Goal: Transaction & Acquisition: Obtain resource

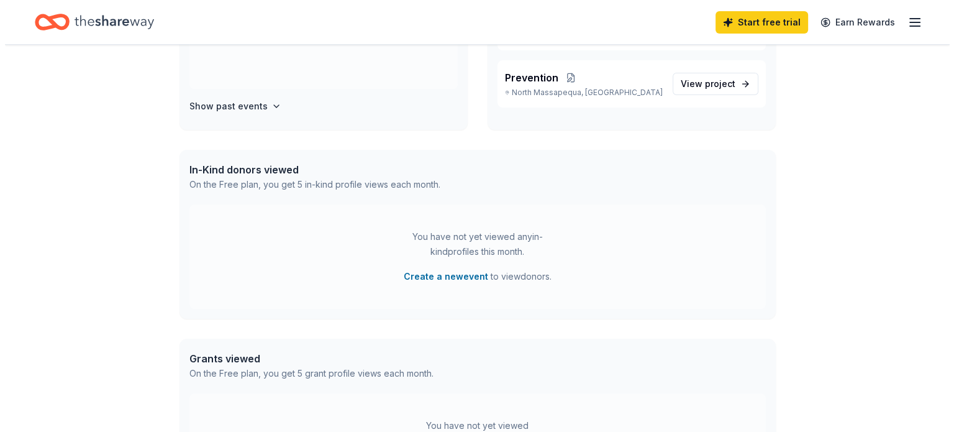
scroll to position [216, 0]
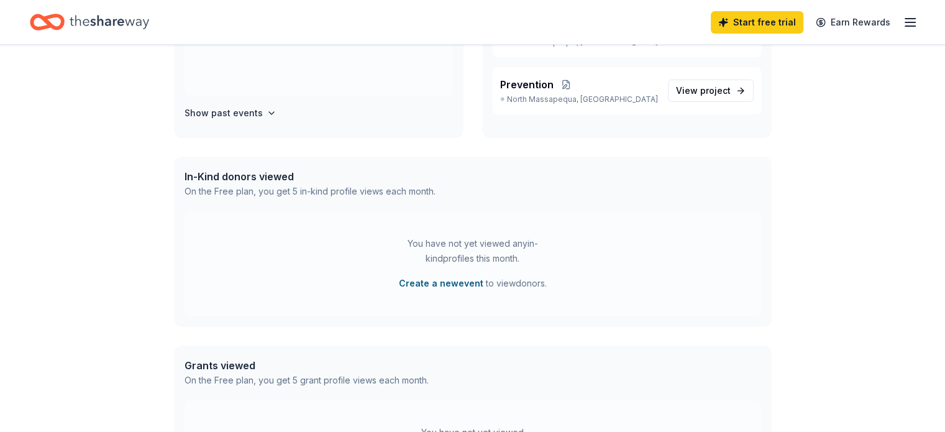
click at [456, 282] on button "Create a new event" at bounding box center [441, 283] width 84 height 15
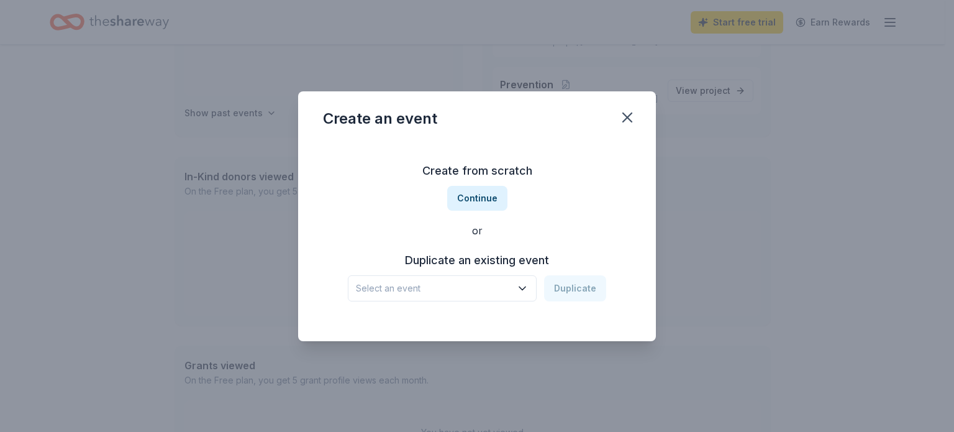
click at [511, 290] on span "Select an event" at bounding box center [433, 288] width 155 height 15
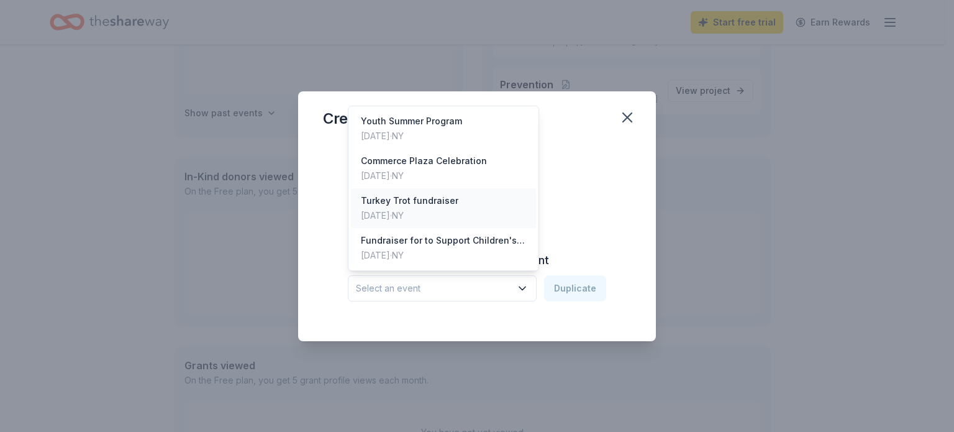
click at [487, 199] on div "Turkey Trot fundraiser Nov 23, 2024 · NY" at bounding box center [443, 208] width 185 height 40
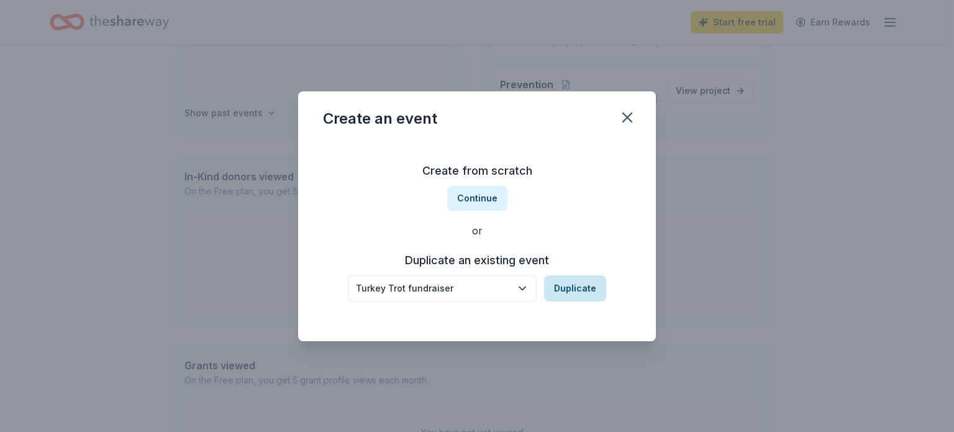
click at [586, 283] on button "Duplicate" at bounding box center [575, 288] width 62 height 26
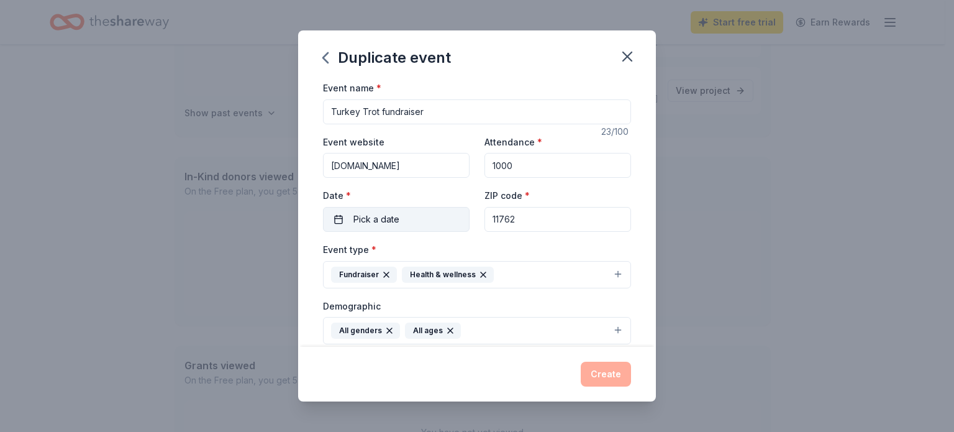
click at [400, 224] on button "Pick a date" at bounding box center [396, 219] width 147 height 25
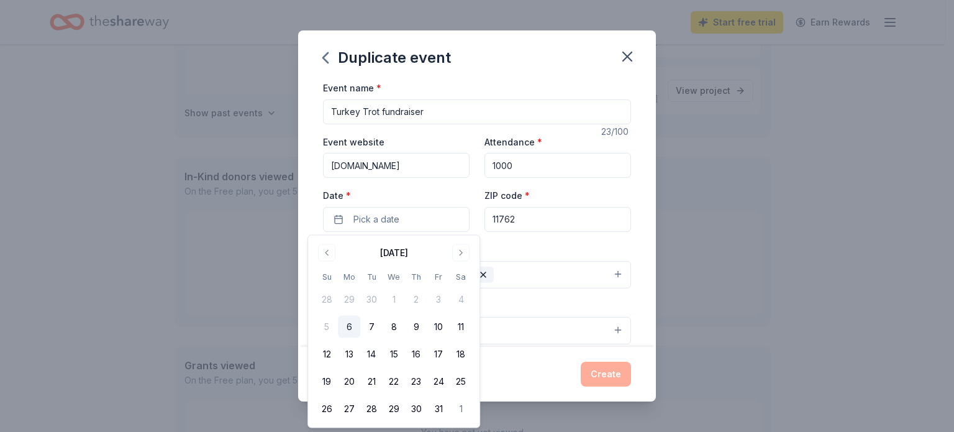
click at [465, 256] on button "Go to next month" at bounding box center [460, 252] width 17 height 17
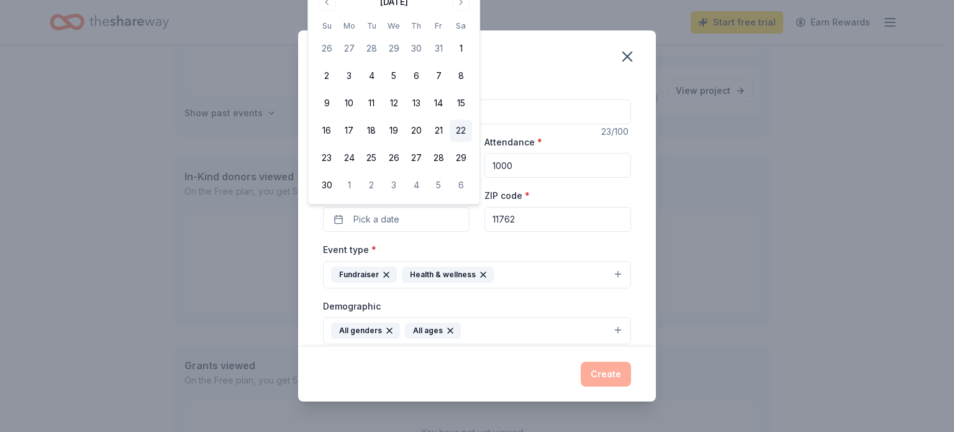
click at [460, 125] on button "22" at bounding box center [461, 131] width 22 height 22
click at [514, 367] on div "Create" at bounding box center [477, 373] width 308 height 25
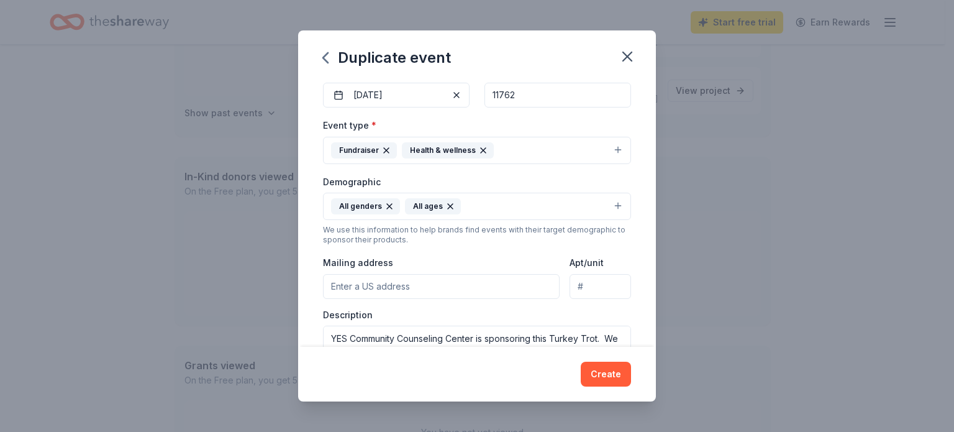
scroll to position [186, 0]
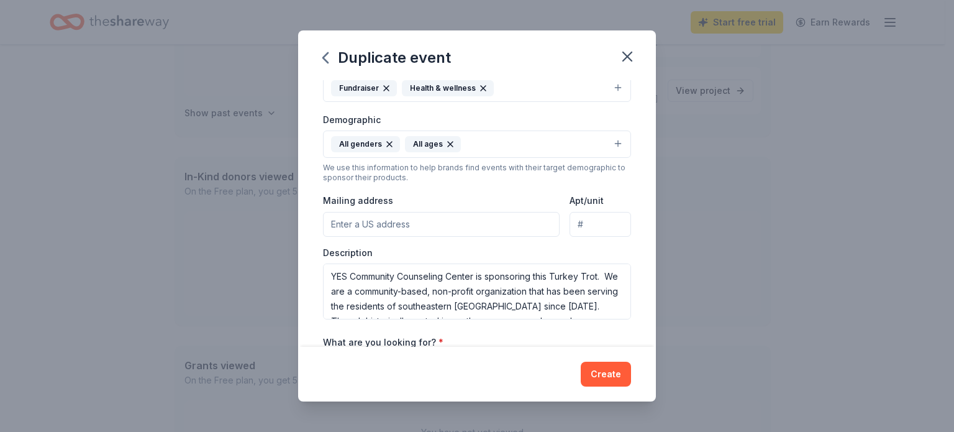
click at [505, 219] on input "Mailing address" at bounding box center [441, 224] width 237 height 25
type input "75 Grand Avenue, Massapequa, NY, 11758"
click at [693, 260] on div "Duplicate event Event name * Turkey Trot fundraiser 23 /100 Event website www.y…" at bounding box center [477, 216] width 954 height 432
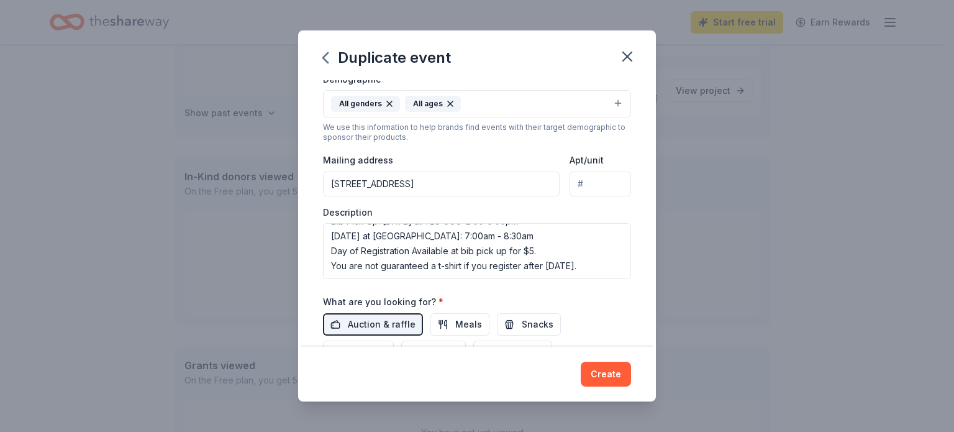
scroll to position [248, 0]
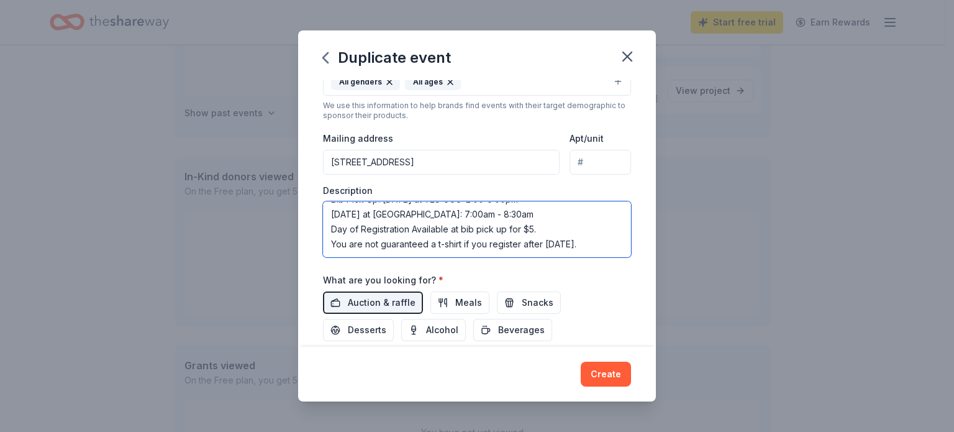
click at [489, 217] on textarea "YES Community Counseling Center is sponsoring this Turkey Trot. We are a commun…" at bounding box center [477, 229] width 308 height 56
click at [489, 216] on textarea "YES Community Counseling Center is sponsoring this Turkey Trot. We are a commun…" at bounding box center [477, 229] width 308 height 56
click at [474, 252] on textarea "YES Community Counseling Center is sponsoring this Turkey Trot. We are a commun…" at bounding box center [477, 229] width 308 height 56
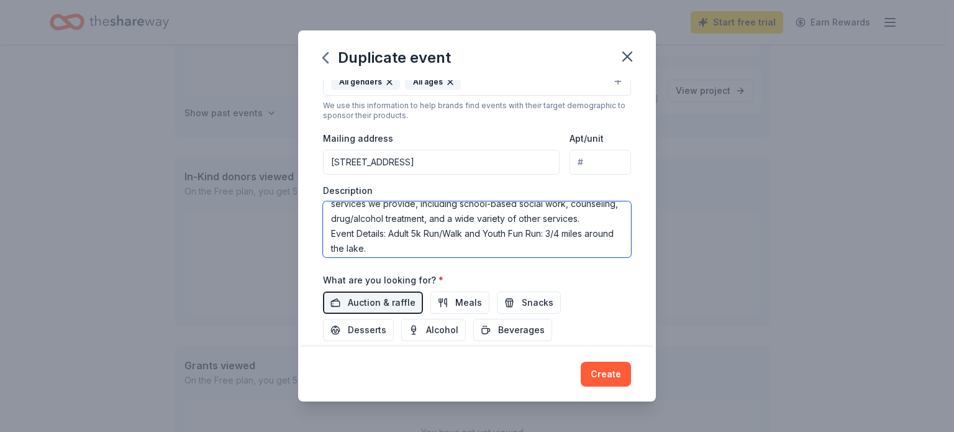
scroll to position [0, 0]
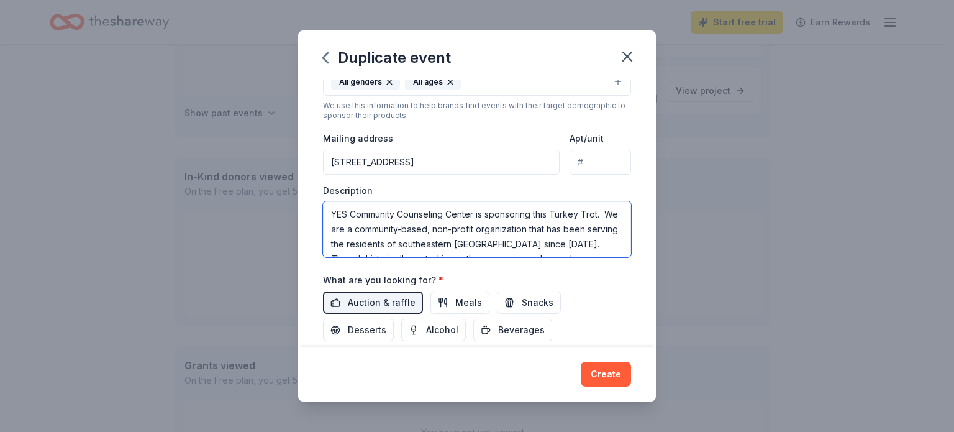
drag, startPoint x: 386, startPoint y: 242, endPoint x: 299, endPoint y: 172, distance: 111.3
click at [299, 172] on div "Event name * Turkey Trot fundraiser 23 /100 Event website www.yesccc.org Attend…" at bounding box center [477, 213] width 358 height 266
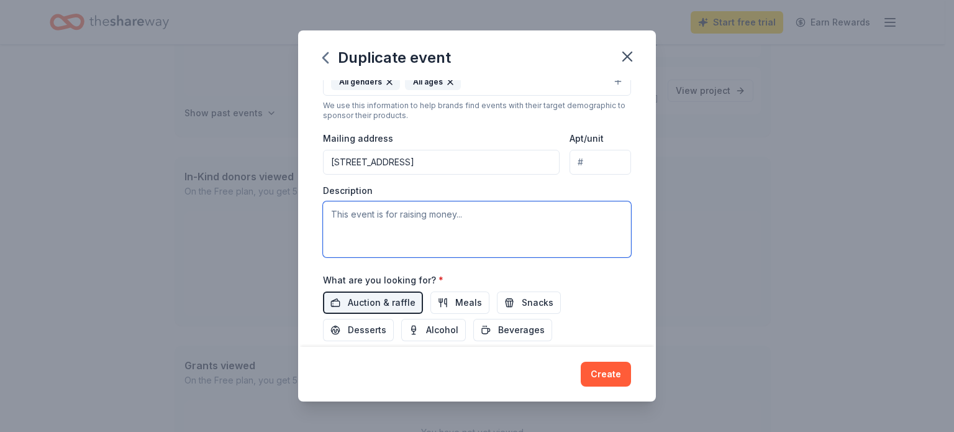
click at [348, 214] on textarea at bounding box center [477, 229] width 308 height 56
paste textarea "Event Description: The 2025 Massapequa Park Turkey Trot is a community 5K Run/W…"
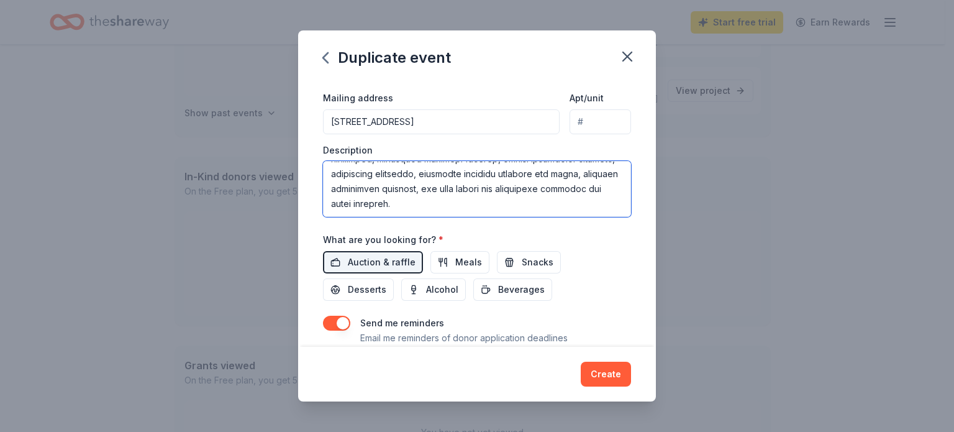
scroll to position [311, 0]
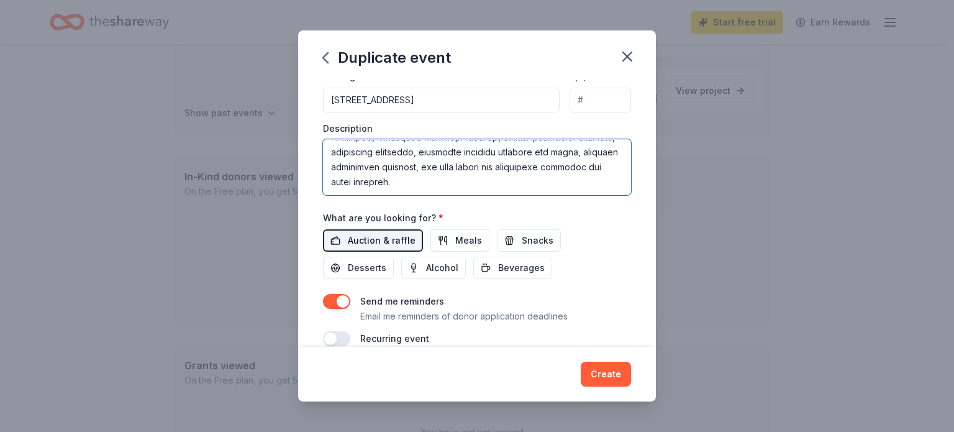
type textarea "Event Description: The 2025 Massapequa Park Turkey Trot is a community 5K Run/W…"
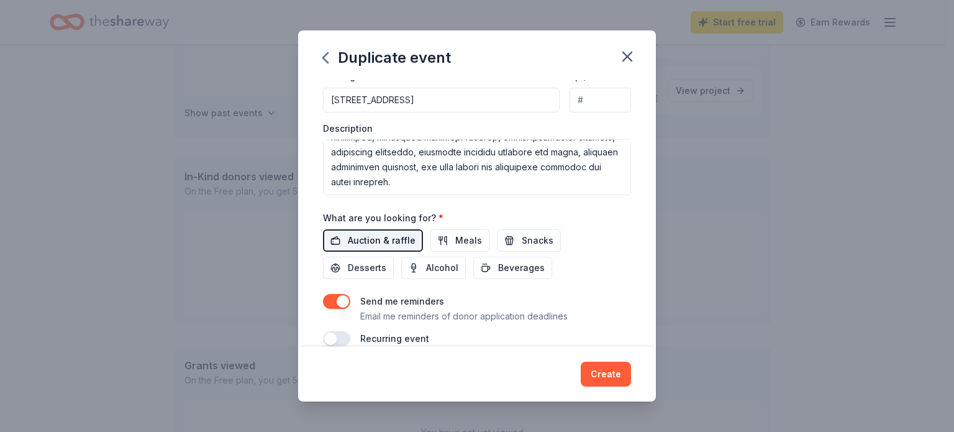
click at [361, 235] on span "Auction & raffle" at bounding box center [382, 240] width 68 height 15
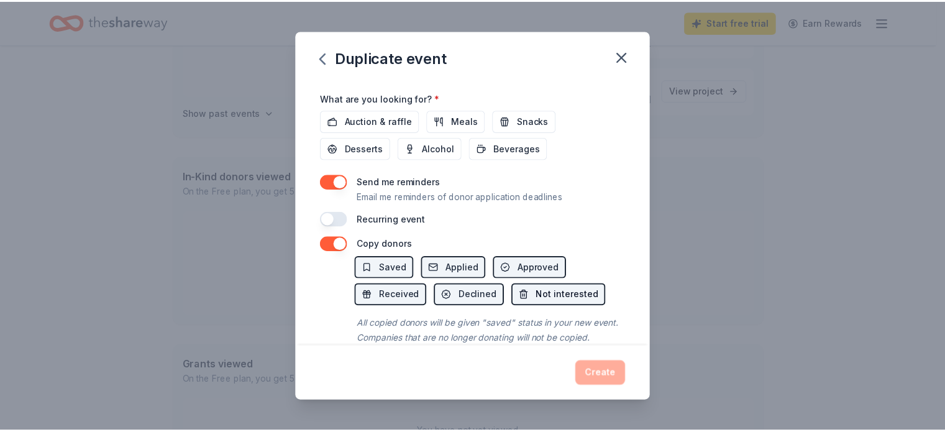
scroll to position [435, 0]
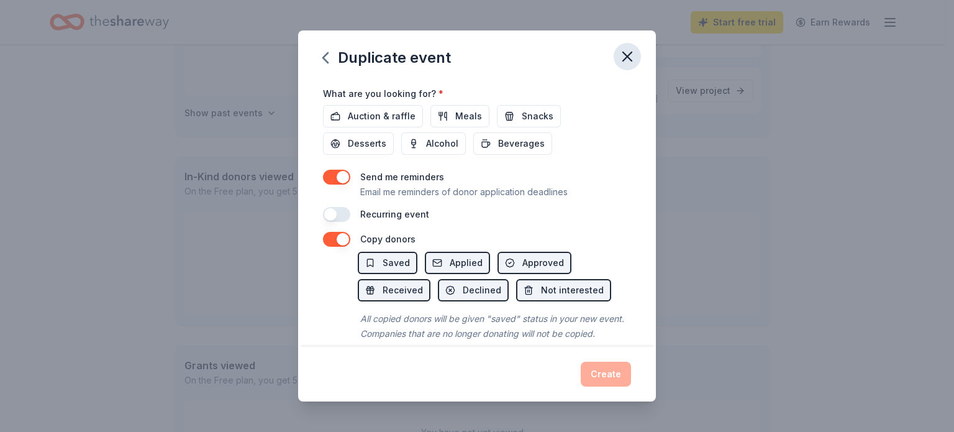
click at [622, 54] on icon "button" at bounding box center [627, 56] width 17 height 17
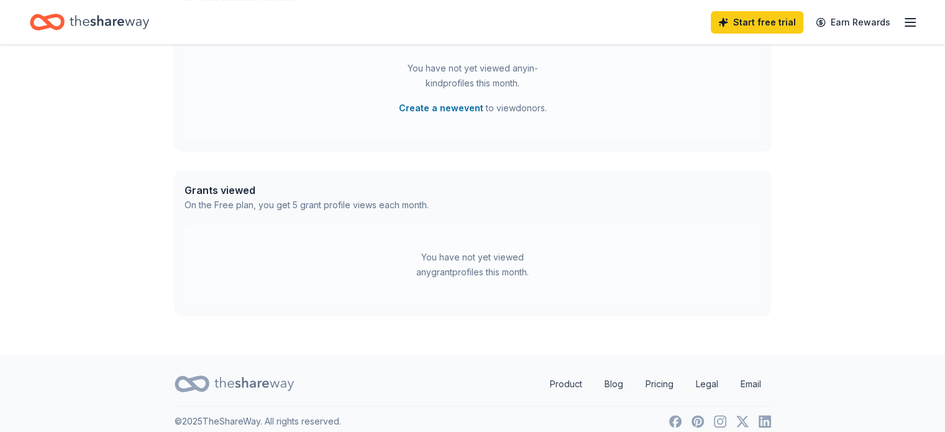
scroll to position [402, 0]
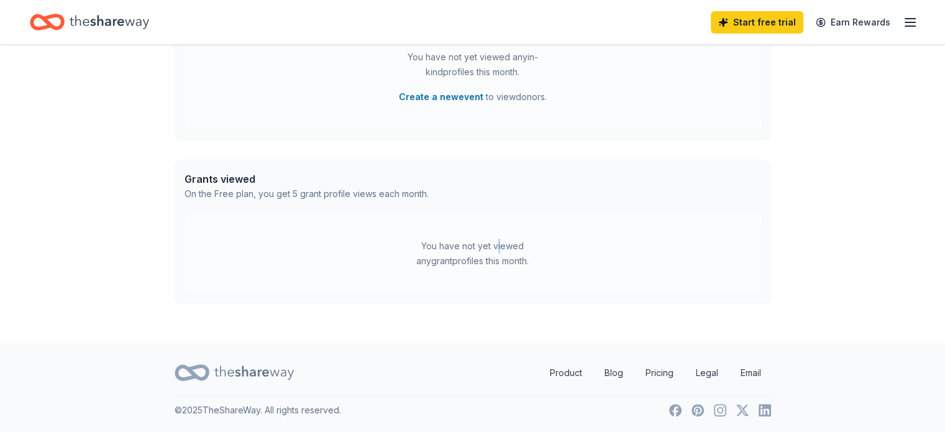
click at [478, 247] on div "You have not yet viewed any grant profiles this month." at bounding box center [472, 253] width 155 height 30
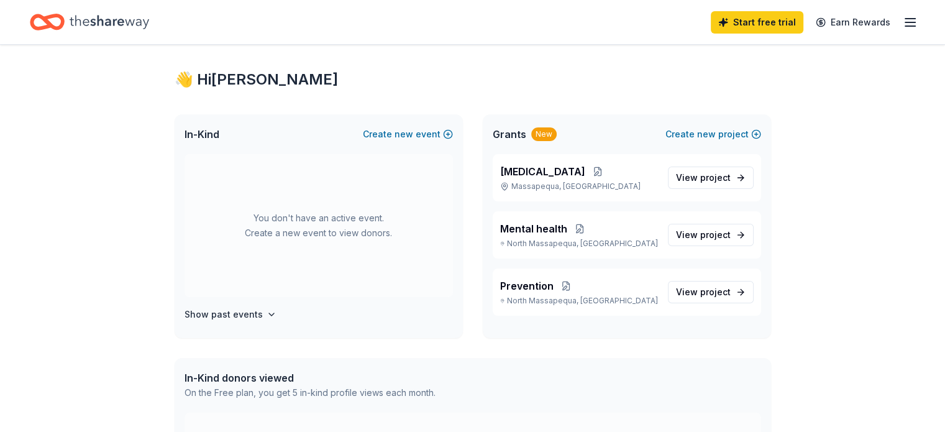
scroll to position [0, 0]
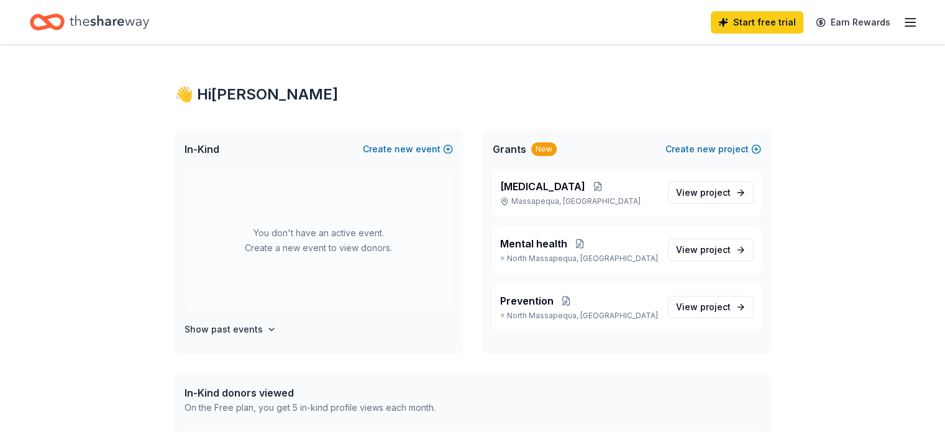
click at [902, 24] on icon "button" at bounding box center [909, 22] width 15 height 15
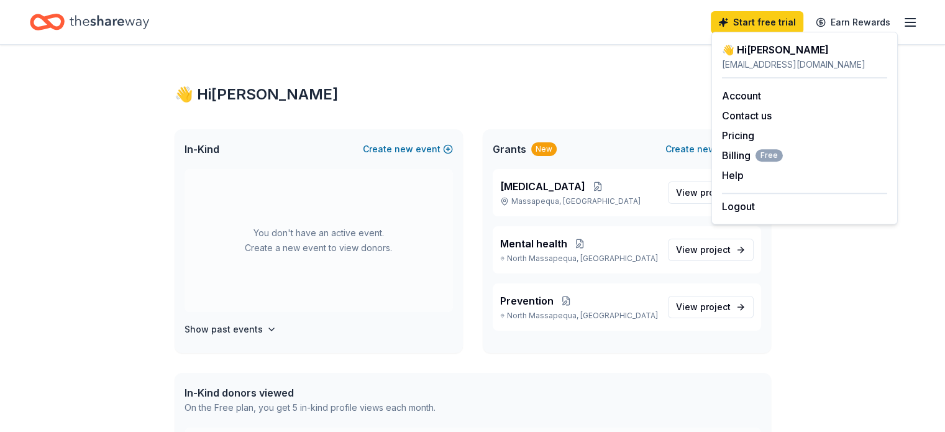
click at [564, 94] on div "👋 Hi Corinne" at bounding box center [473, 94] width 596 height 20
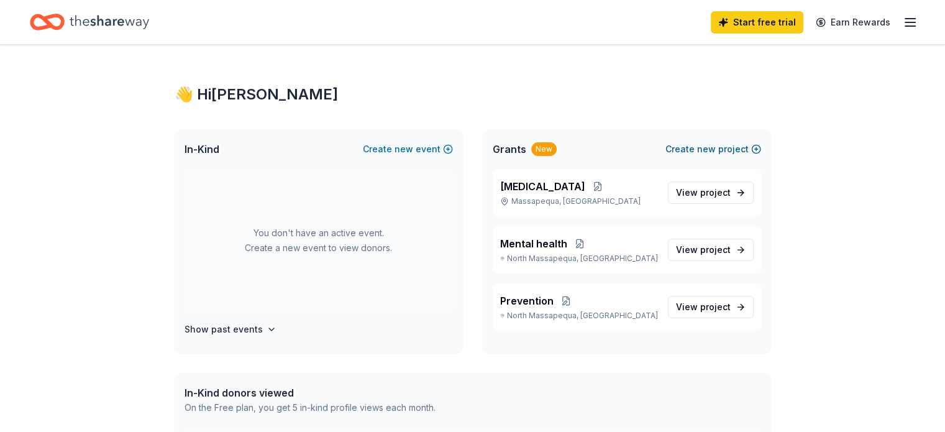
click at [711, 151] on span "new" at bounding box center [706, 149] width 19 height 15
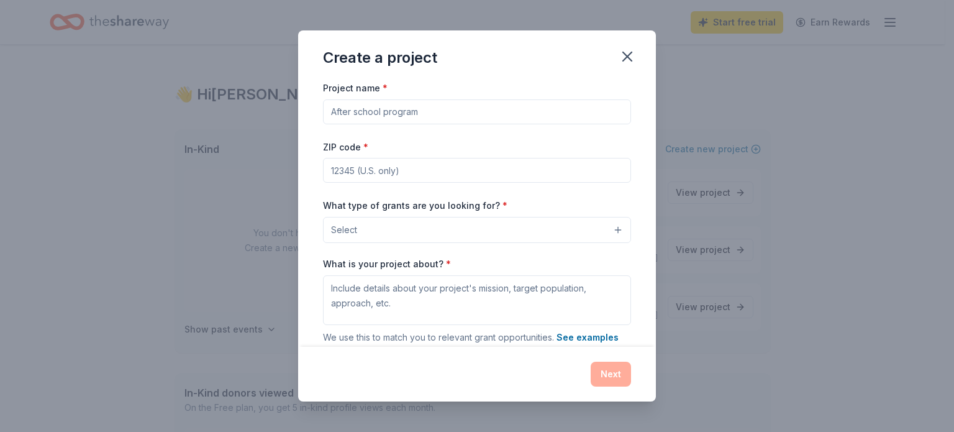
click at [466, 115] on input "Project name *" at bounding box center [477, 111] width 308 height 25
click at [629, 54] on icon "button" at bounding box center [627, 56] width 9 height 9
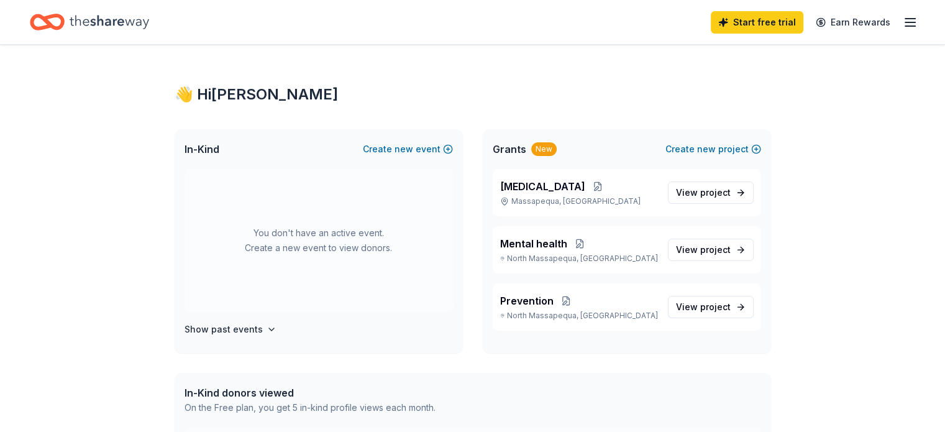
click at [149, 20] on icon "Home" at bounding box center [109, 21] width 79 height 25
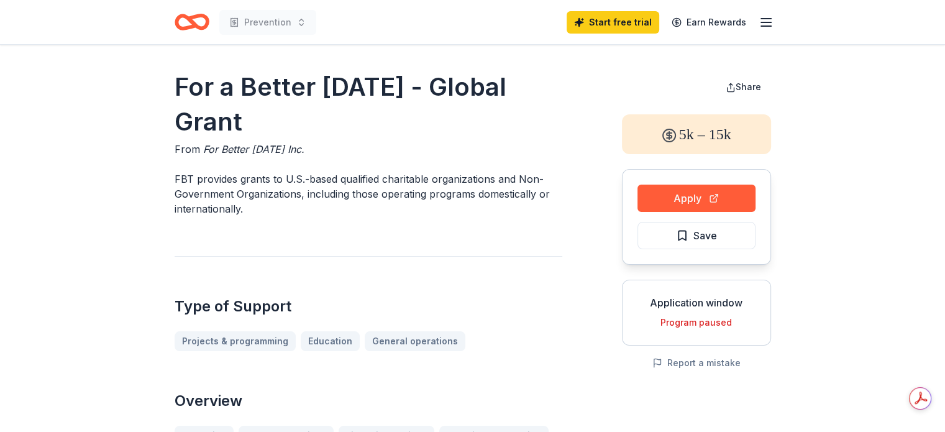
click at [767, 24] on icon "button" at bounding box center [765, 22] width 15 height 15
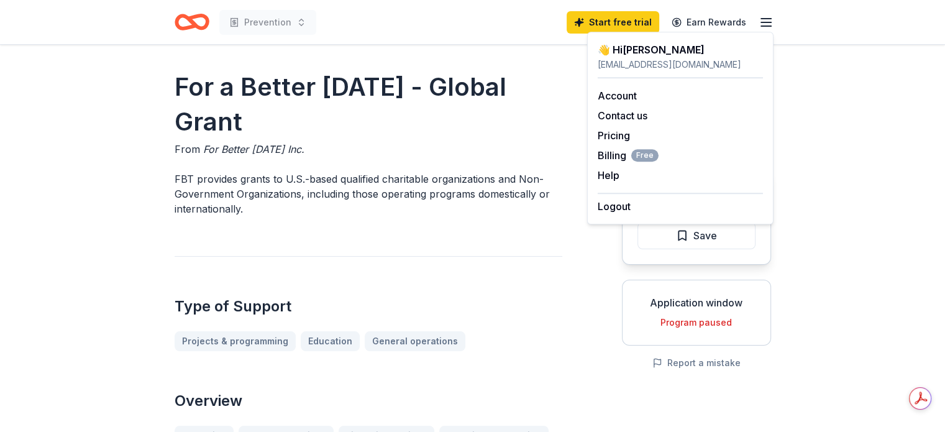
click at [765, 24] on icon "button" at bounding box center [765, 22] width 15 height 15
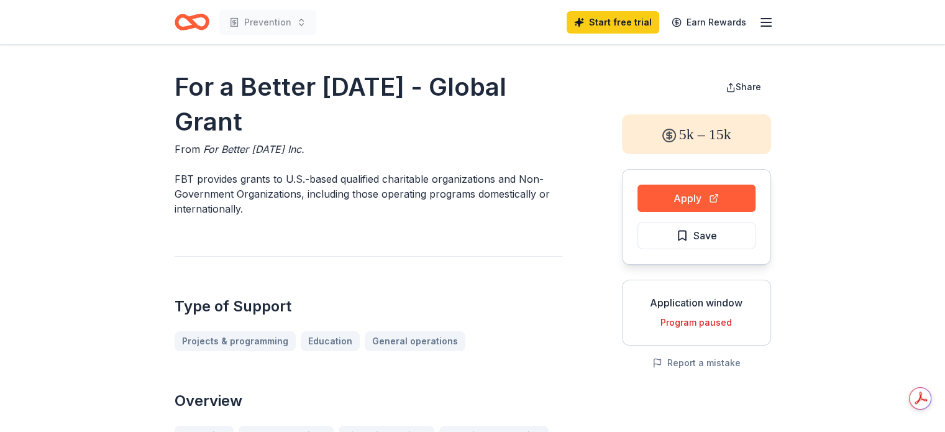
click at [182, 22] on icon "Home" at bounding box center [192, 21] width 35 height 29
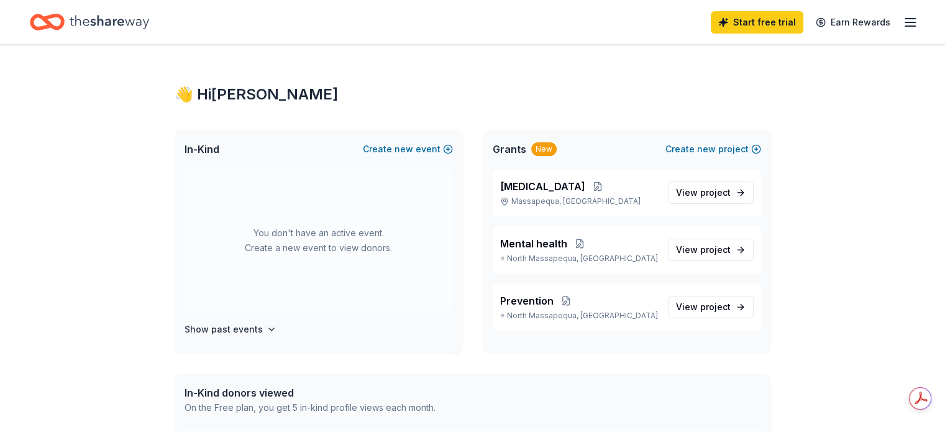
click at [540, 145] on div "New" at bounding box center [543, 149] width 25 height 14
click at [715, 153] on span "new" at bounding box center [706, 149] width 19 height 15
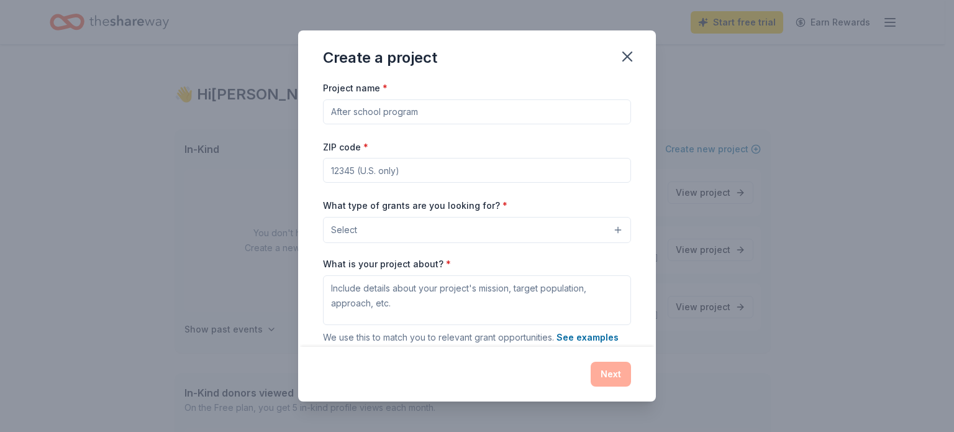
click at [400, 111] on input "Project name *" at bounding box center [477, 111] width 308 height 25
type input "Health and Wellness"
type input "11758"
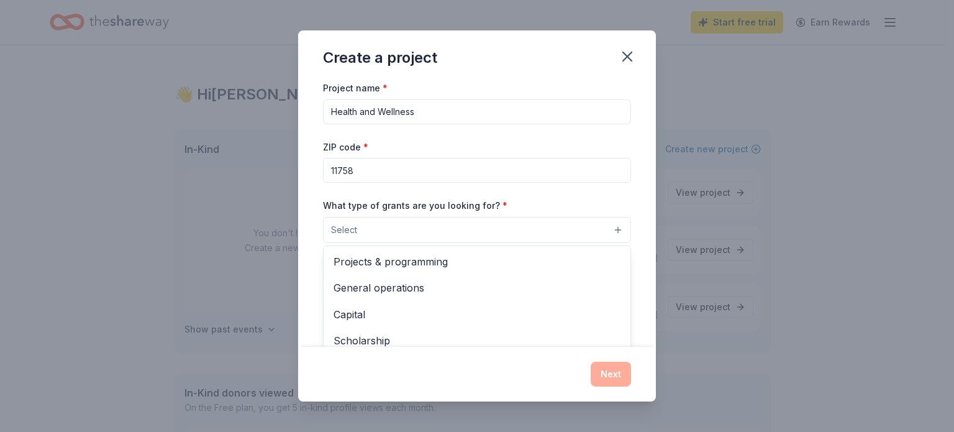
click at [585, 228] on button "Select" at bounding box center [477, 230] width 308 height 26
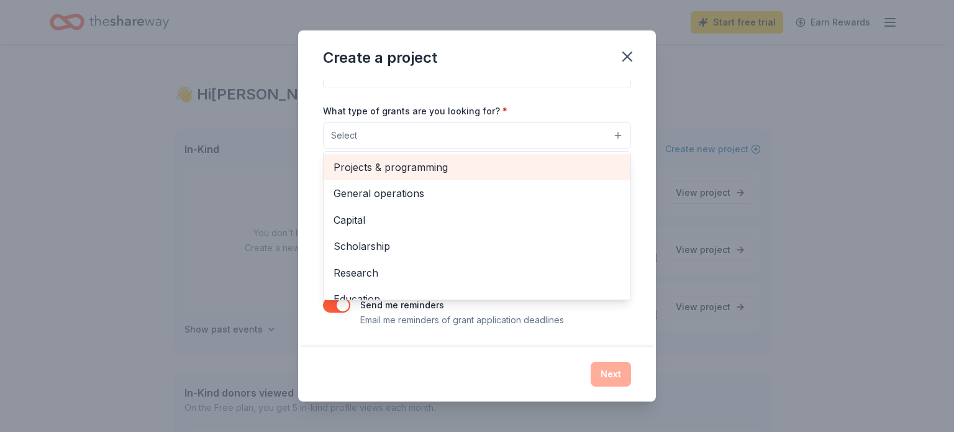
click at [479, 161] on span "Projects & programming" at bounding box center [477, 167] width 287 height 16
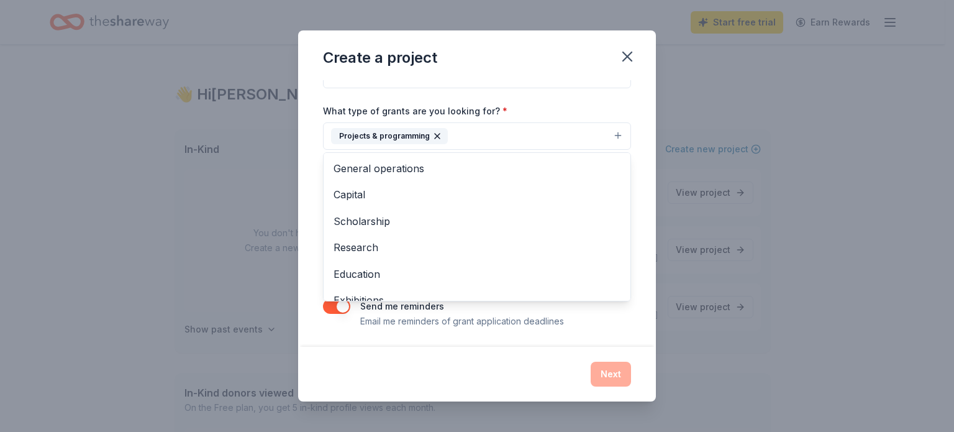
click at [645, 129] on div "Project name * Health and Wellness ZIP code * 11758 What type of grants are you…" at bounding box center [477, 213] width 358 height 266
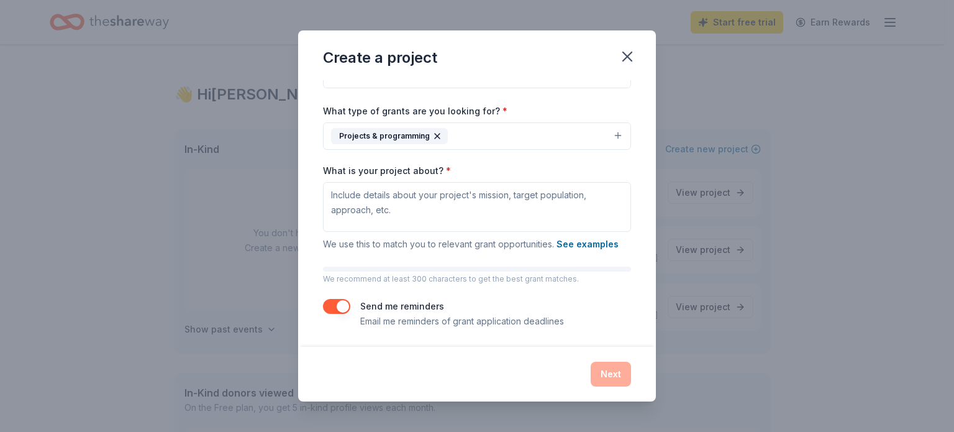
click at [562, 141] on button "Projects & programming" at bounding box center [477, 135] width 308 height 27
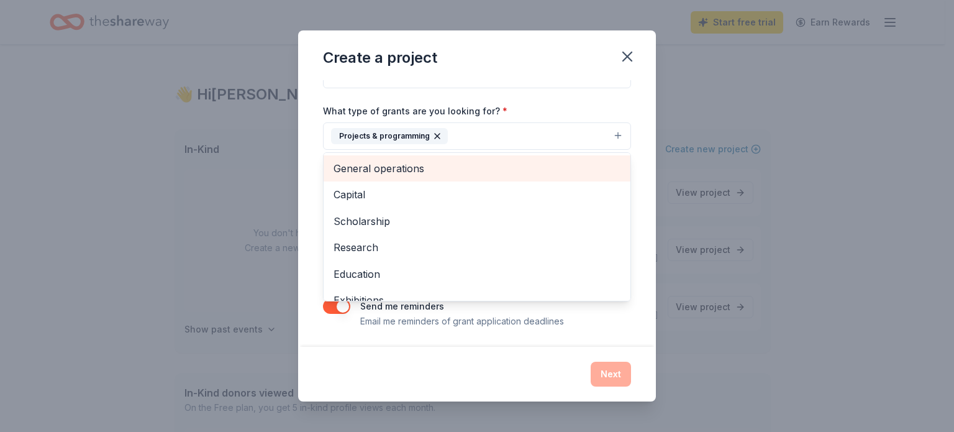
click at [432, 171] on span "General operations" at bounding box center [477, 168] width 287 height 16
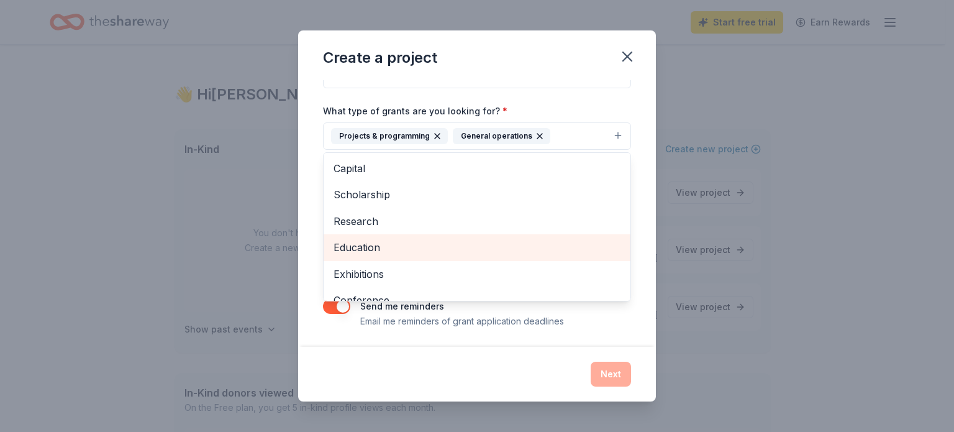
click at [406, 245] on span "Education" at bounding box center [477, 247] width 287 height 16
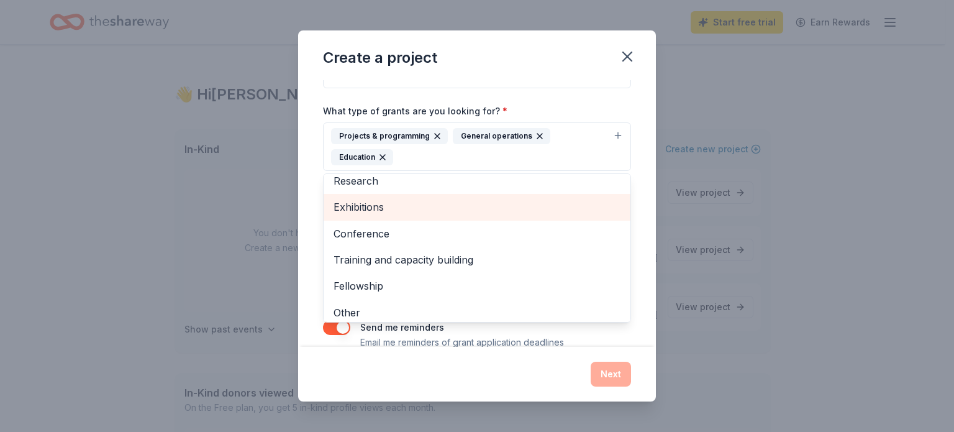
scroll to position [62, 0]
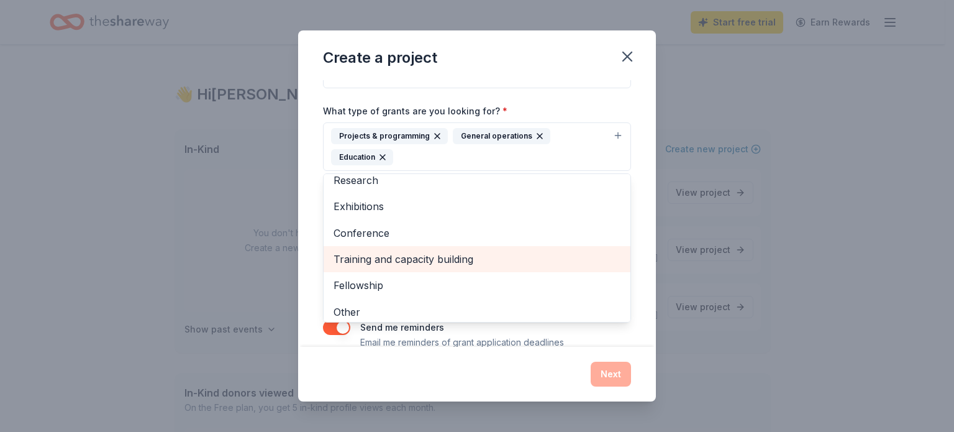
click at [417, 254] on span "Training and capacity building" at bounding box center [477, 259] width 287 height 16
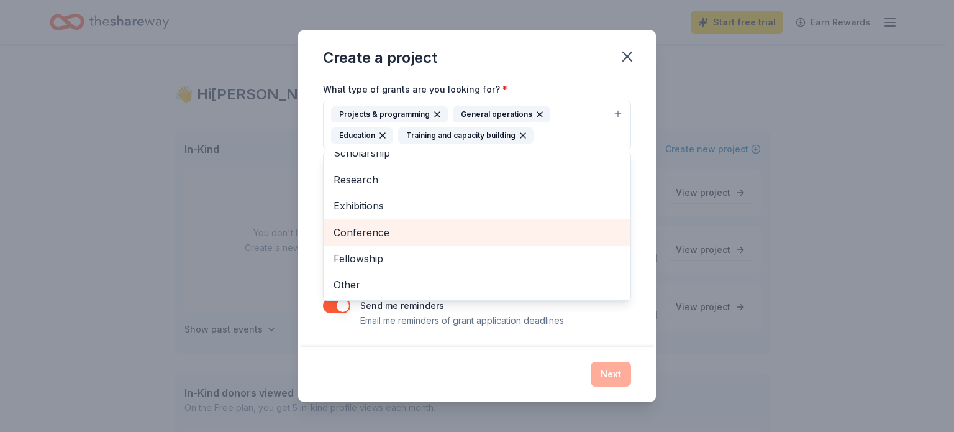
scroll to position [0, 0]
click at [410, 232] on span "Conference" at bounding box center [477, 232] width 287 height 16
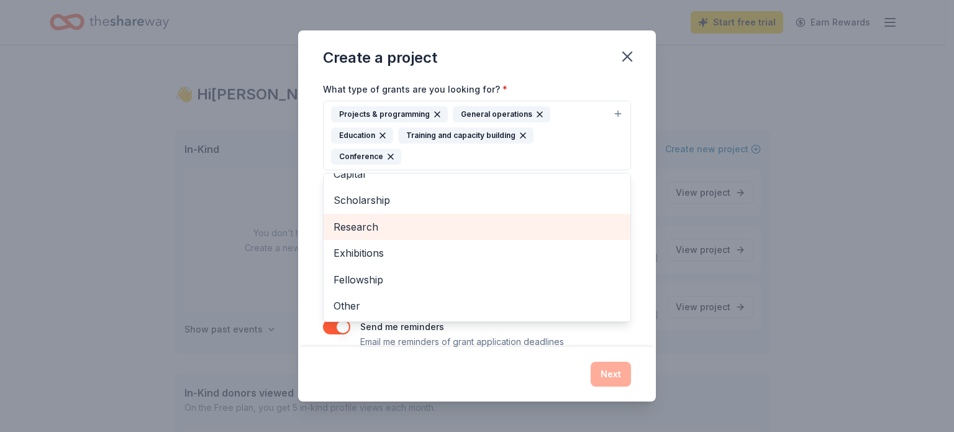
scroll to position [137, 0]
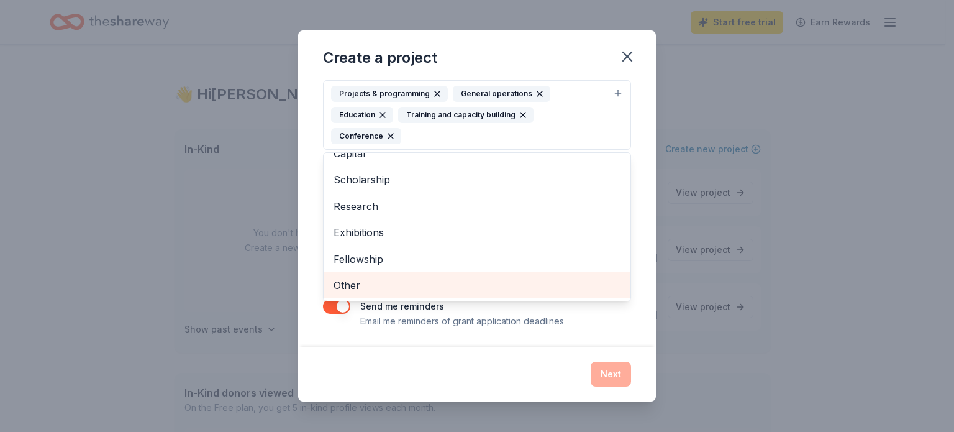
click at [376, 275] on div "Other" at bounding box center [477, 285] width 307 height 26
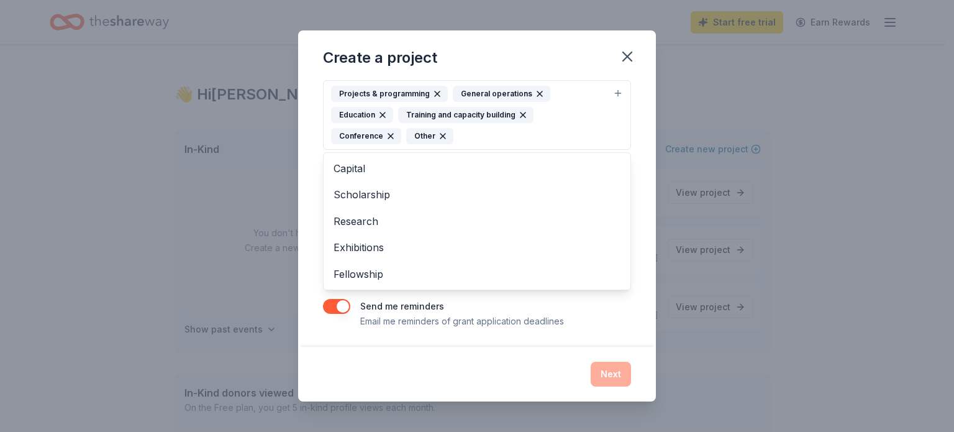
click at [612, 321] on div "Project name * Health and Wellness ZIP code * 11758 What type of grants are you…" at bounding box center [477, 135] width 308 height 384
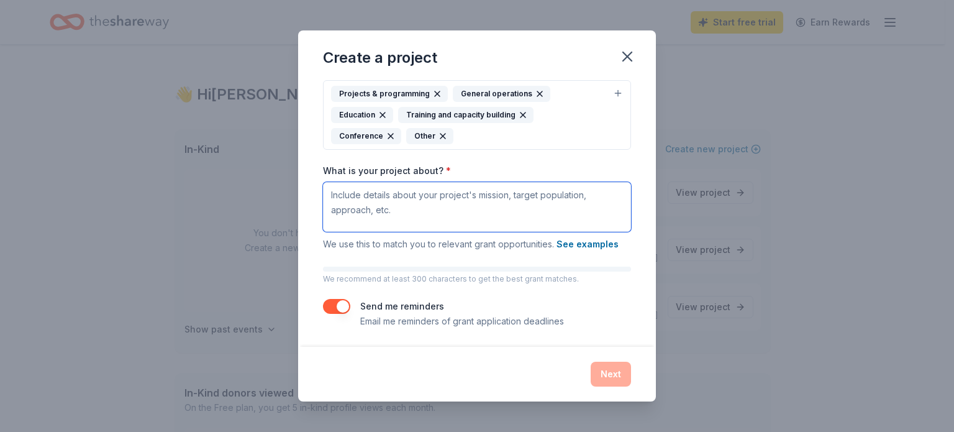
click at [483, 193] on textarea "What is your project about? *" at bounding box center [477, 207] width 308 height 50
paste textarea "Event Description: The 2025 Massapequa Park Turkey Trot is a community 5K Run/W…"
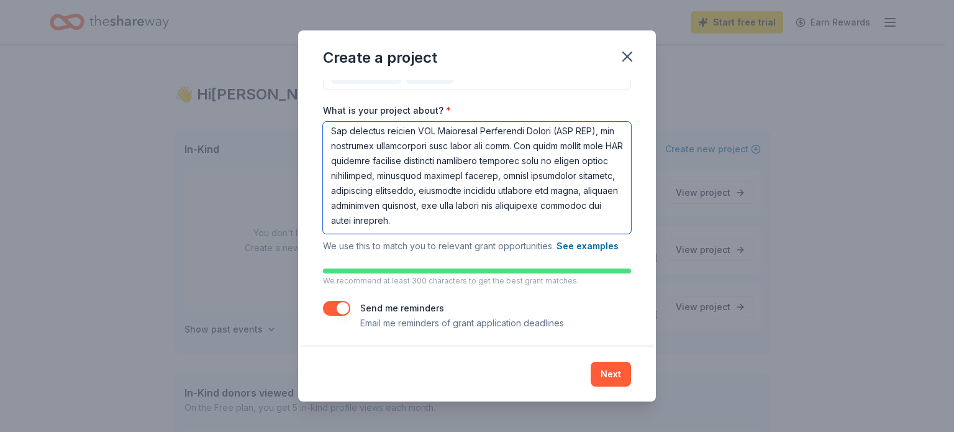
scroll to position [199, 0]
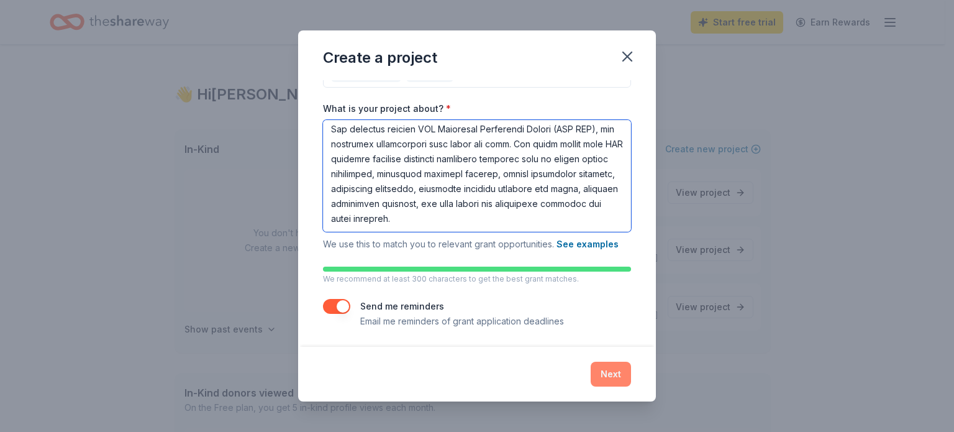
type textarea "Event Description: The 2025 Massapequa Park Turkey Trot is a community 5K Run/W…"
click at [619, 381] on button "Next" at bounding box center [611, 373] width 40 height 25
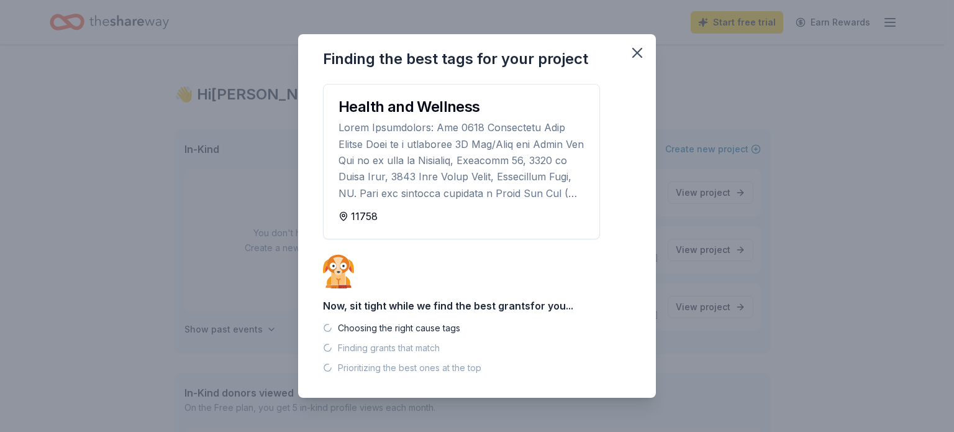
scroll to position [0, 0]
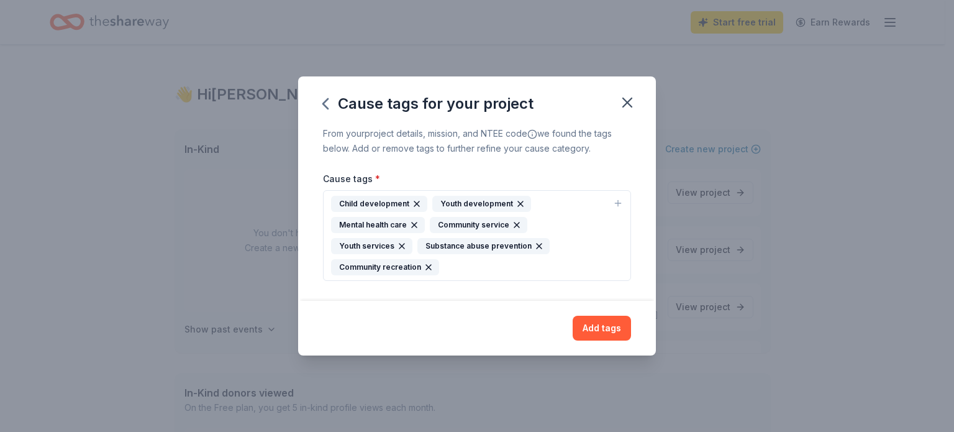
click at [514, 269] on div "Child development Youth development Mental health care Community service Youth …" at bounding box center [469, 235] width 277 height 79
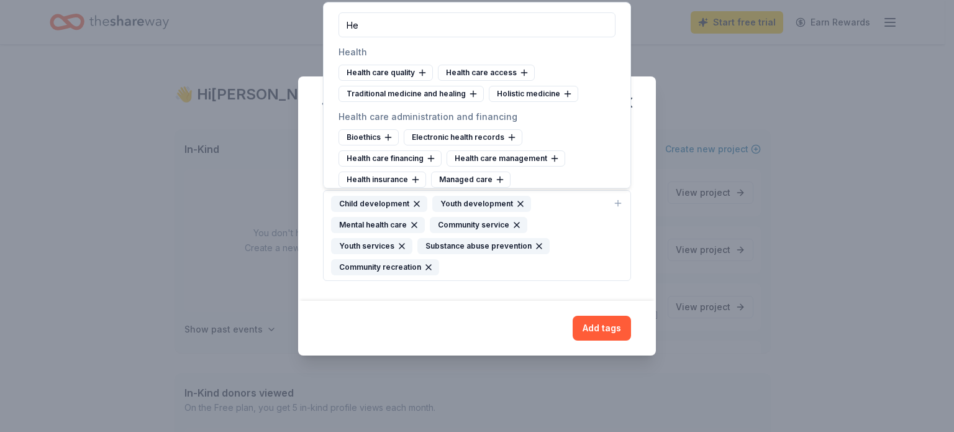
type input "H"
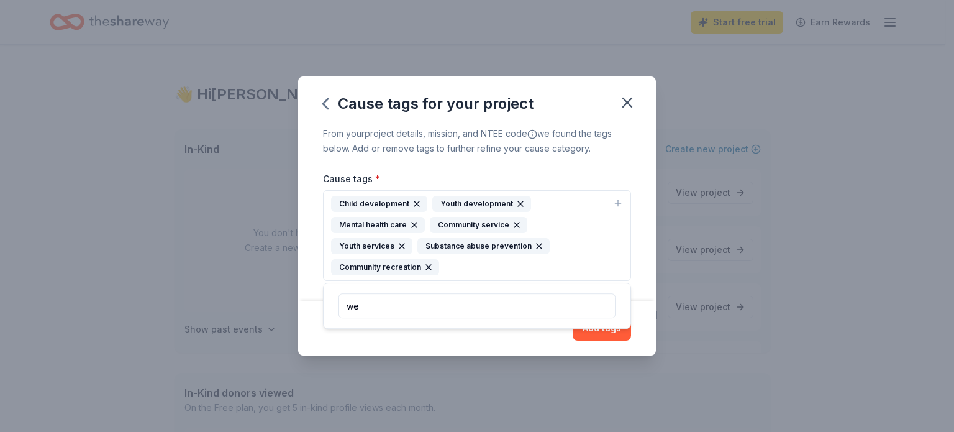
type input "w"
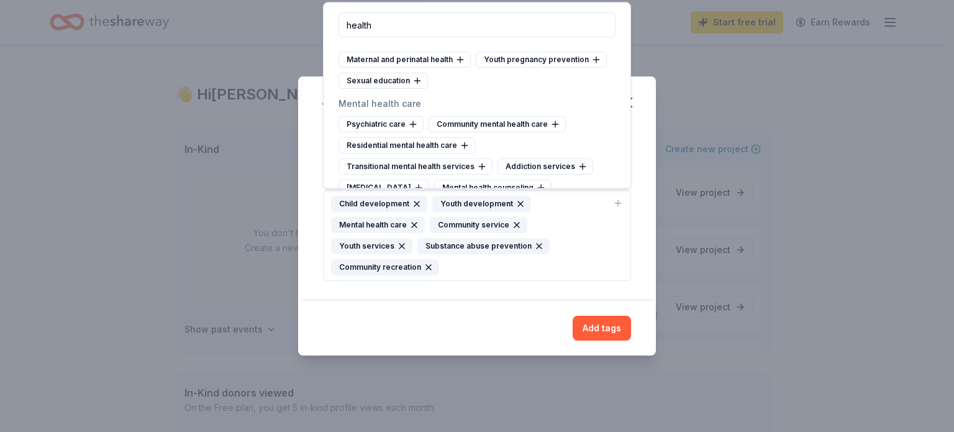
scroll to position [350, 0]
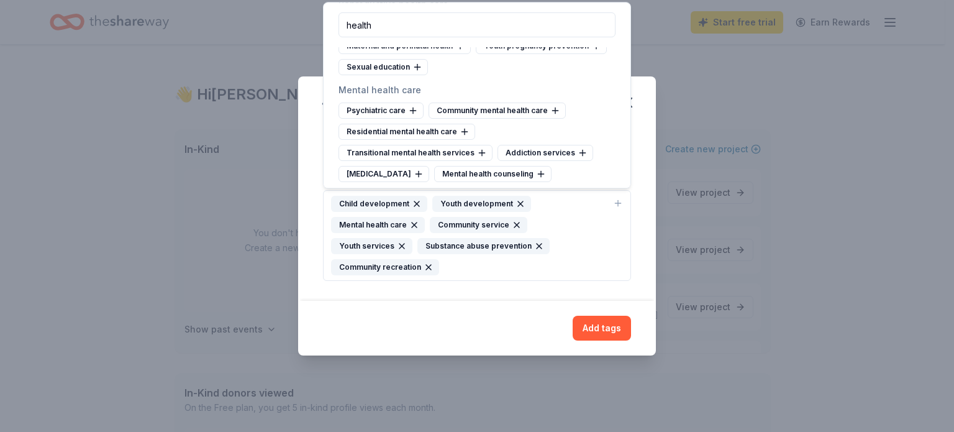
type input "health"
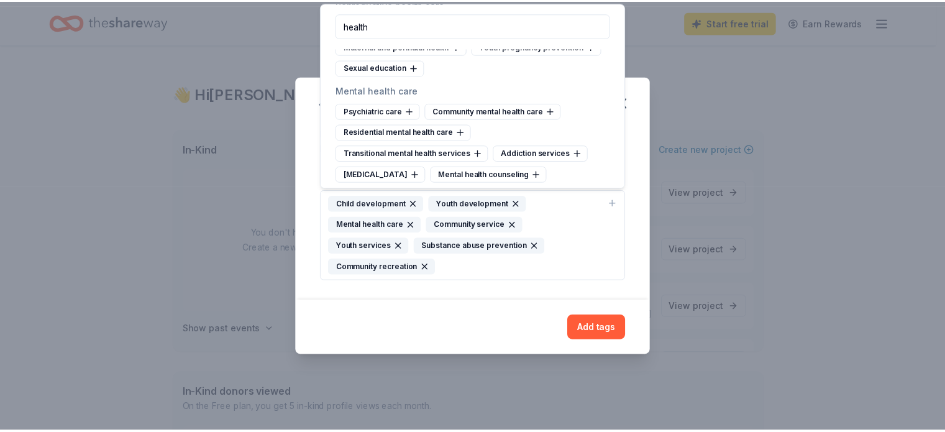
scroll to position [325, 0]
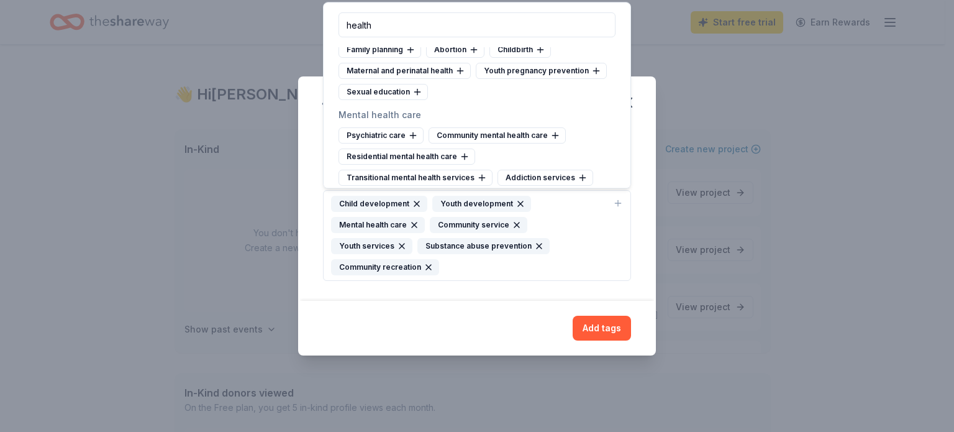
click at [610, 252] on button "Child development Youth development Mental health care Community service Youth …" at bounding box center [477, 235] width 308 height 91
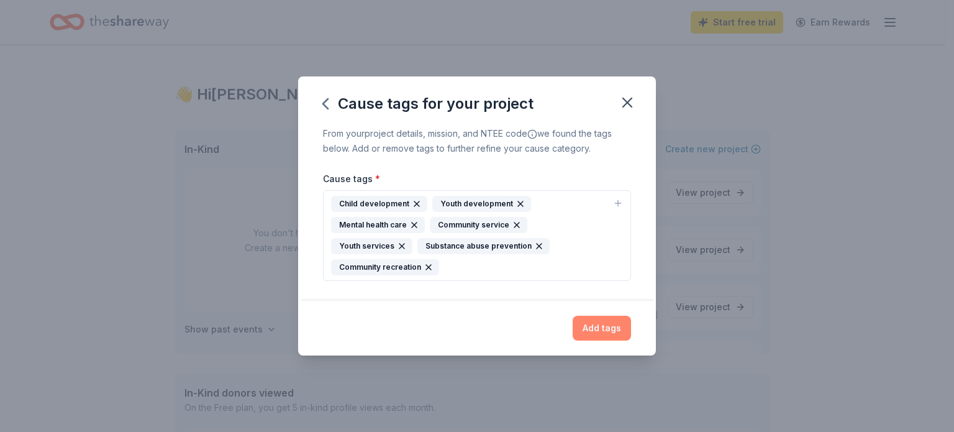
click at [611, 328] on button "Add tags" at bounding box center [602, 328] width 58 height 25
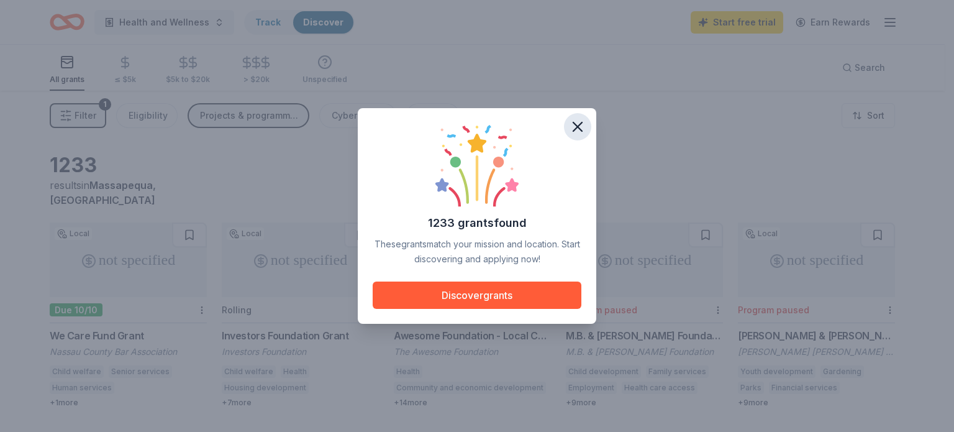
click at [581, 129] on icon "button" at bounding box center [577, 126] width 17 height 17
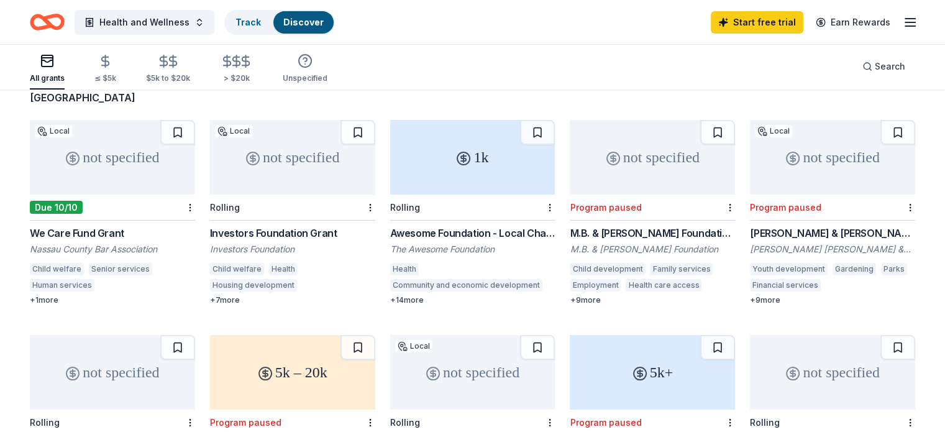
scroll to position [124, 0]
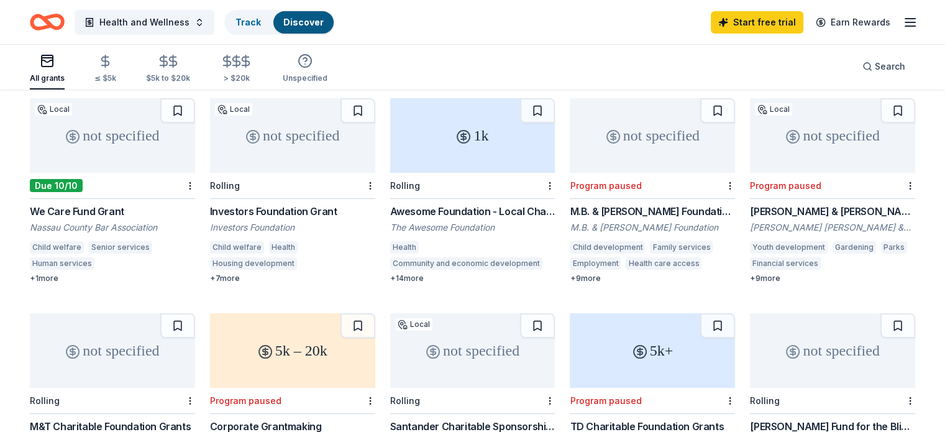
click at [850, 204] on div "[PERSON_NAME] & [PERSON_NAME] Charitable Trust Grant" at bounding box center [832, 211] width 165 height 15
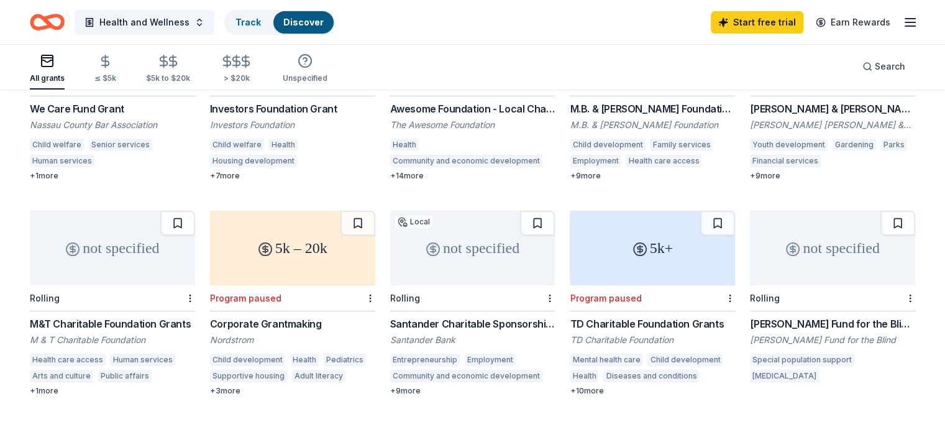
scroll to position [248, 0]
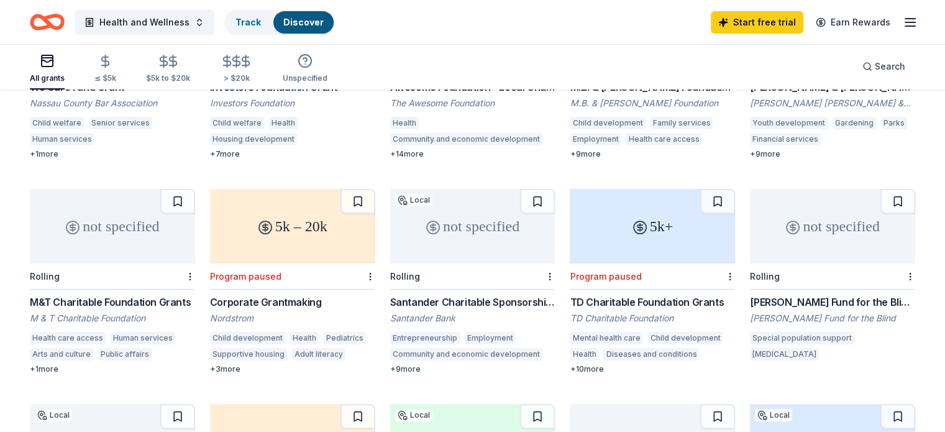
click at [242, 364] on div "+ 3 more" at bounding box center [292, 369] width 165 height 10
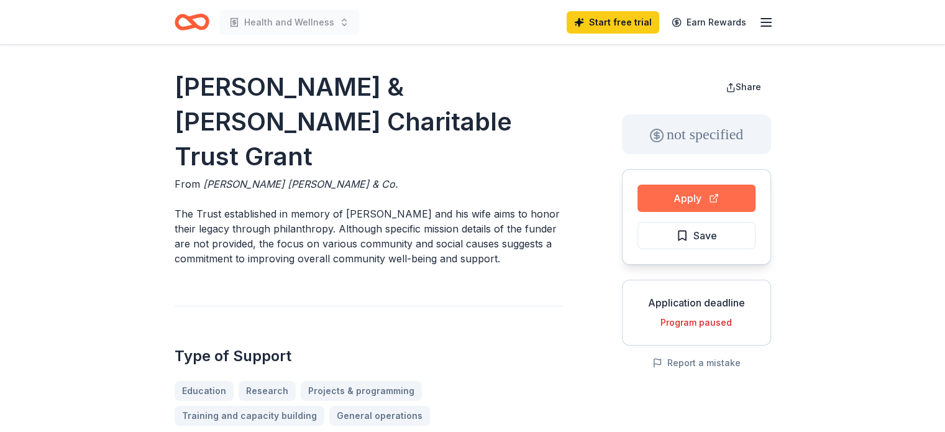
click at [716, 190] on button "Apply" at bounding box center [696, 197] width 118 height 27
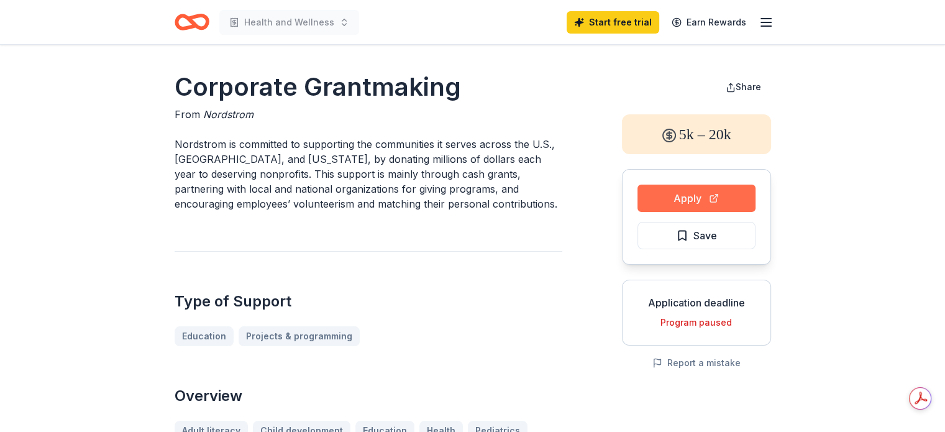
click at [710, 193] on button "Apply" at bounding box center [696, 197] width 118 height 27
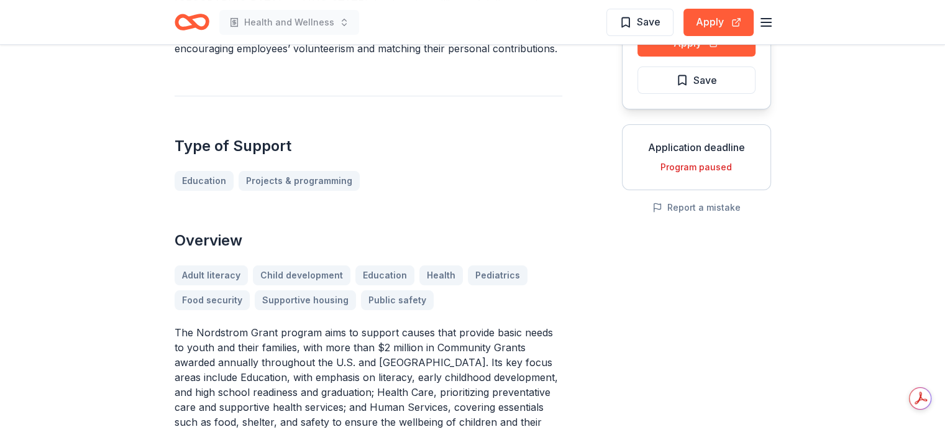
scroll to position [248, 0]
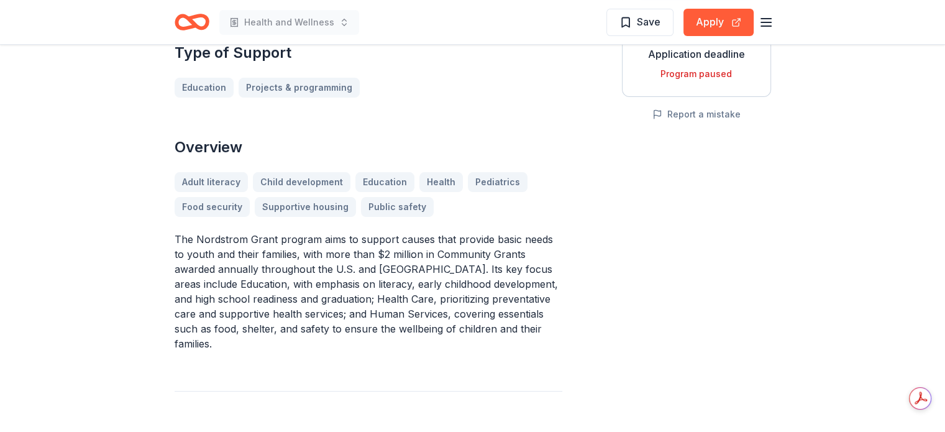
drag, startPoint x: 502, startPoint y: 268, endPoint x: 514, endPoint y: 295, distance: 30.0
click at [519, 296] on p "The Nordstrom Grant program aims to support causes that provide basic needs to …" at bounding box center [369, 291] width 388 height 119
click at [512, 265] on p "The Nordstrom Grant program aims to support causes that provide basic needs to …" at bounding box center [369, 291] width 388 height 119
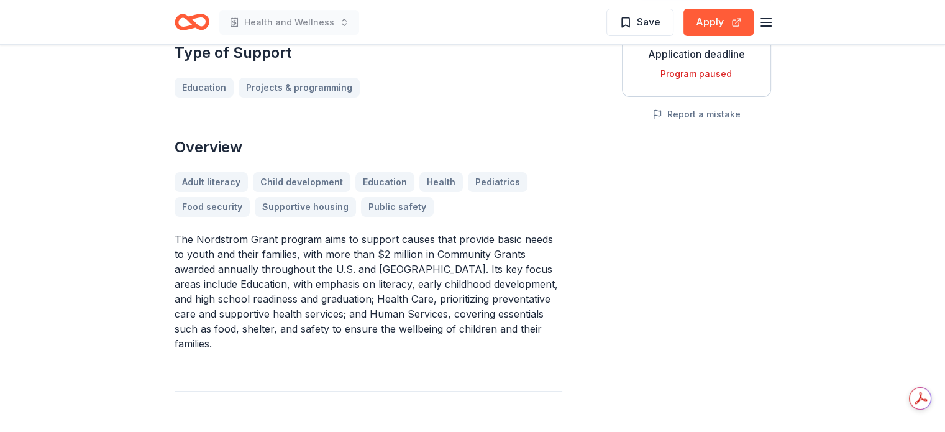
drag, startPoint x: 493, startPoint y: 263, endPoint x: 560, endPoint y: 320, distance: 87.6
click at [560, 320] on p "The Nordstrom Grant program aims to support causes that provide basic needs to …" at bounding box center [369, 291] width 388 height 119
click at [179, 240] on p "The Nordstrom Grant program aims to support causes that provide basic needs to …" at bounding box center [369, 291] width 388 height 119
drag, startPoint x: 179, startPoint y: 240, endPoint x: 400, endPoint y: 320, distance: 235.4
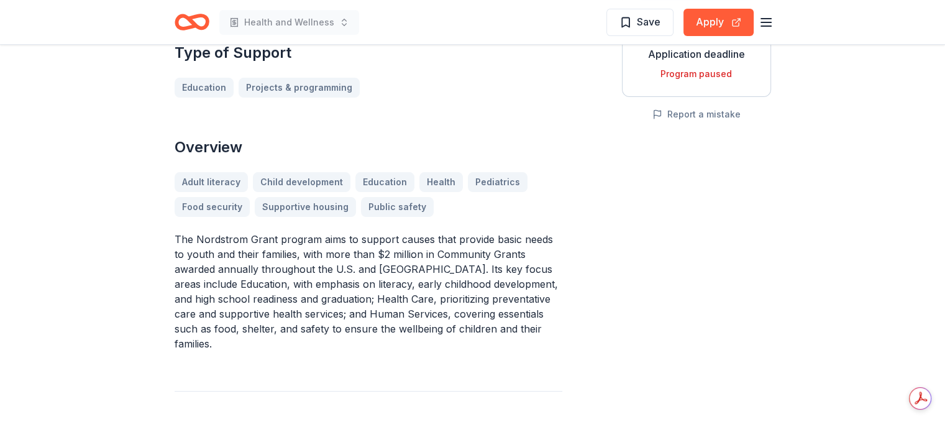
click at [400, 320] on p "The Nordstrom Grant program aims to support causes that provide basic needs to …" at bounding box center [369, 291] width 388 height 119
click at [374, 280] on p "The Nordstrom Grant program aims to support causes that provide basic needs to …" at bounding box center [369, 291] width 388 height 119
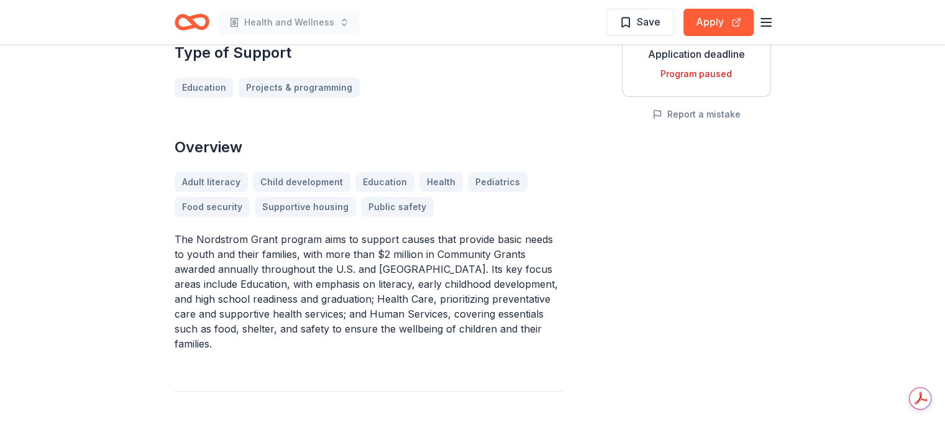
click at [374, 280] on p "The Nordstrom Grant program aims to support causes that provide basic needs to …" at bounding box center [369, 291] width 388 height 119
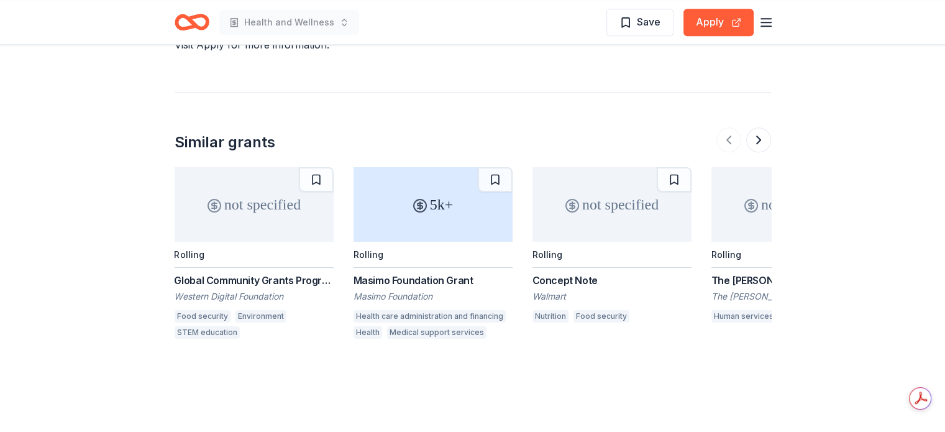
scroll to position [1056, 0]
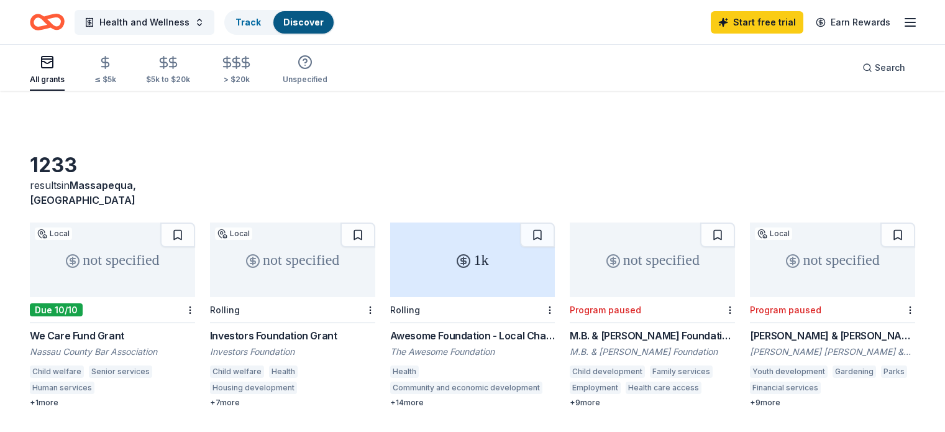
scroll to position [248, 0]
